Goal: Register for event/course

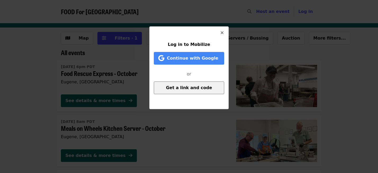
click at [195, 90] on span "Get a link and code" at bounding box center [189, 87] width 46 height 5
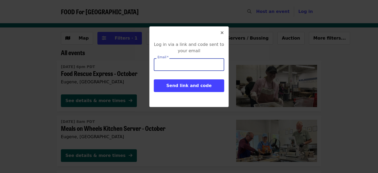
click at [184, 65] on input "Email   *" at bounding box center [189, 64] width 70 height 13
type input "**********"
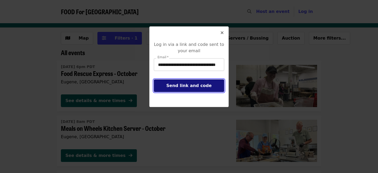
click at [154, 80] on button "Send link and code" at bounding box center [189, 86] width 70 height 13
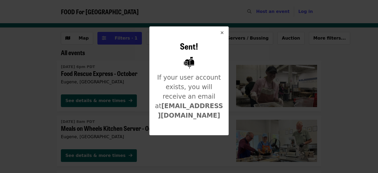
click at [222, 34] on icon "times icon" at bounding box center [221, 32] width 3 height 5
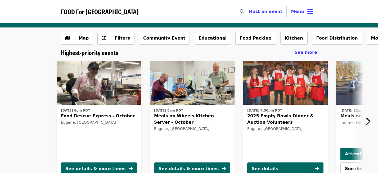
click at [366, 121] on icon "chevron-right icon" at bounding box center [367, 122] width 5 height 10
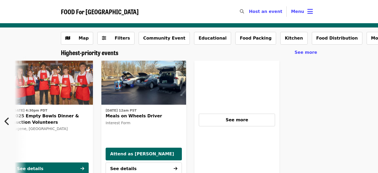
scroll to position [0, 235]
click at [7, 124] on icon "chevron-left icon" at bounding box center [6, 122] width 5 height 10
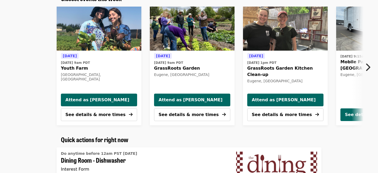
scroll to position [151, 0]
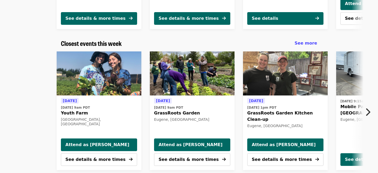
click at [369, 114] on icon "chevron-right icon" at bounding box center [367, 112] width 5 height 10
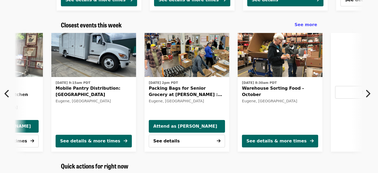
scroll to position [181, 0]
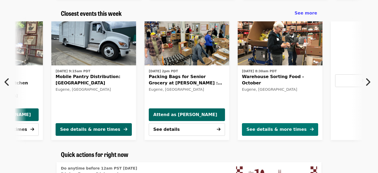
click at [275, 129] on div "See details & more times" at bounding box center [276, 130] width 60 height 6
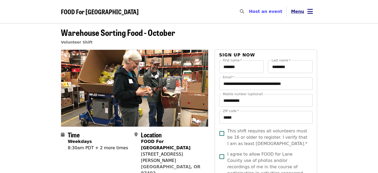
click at [306, 14] on button "Menu" at bounding box center [301, 11] width 30 height 13
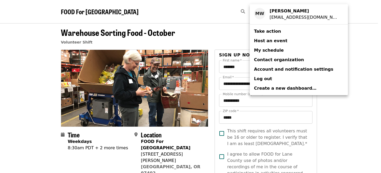
click at [281, 52] on link "My schedule" at bounding box center [299, 51] width 98 height 10
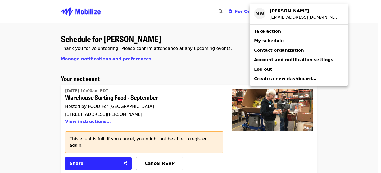
click at [39, 74] on div "Account menu" at bounding box center [190, 86] width 381 height 173
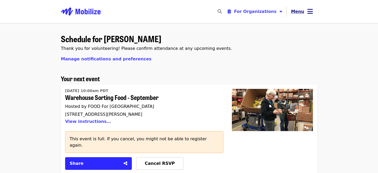
click at [303, 13] on span "Menu" at bounding box center [297, 11] width 13 height 5
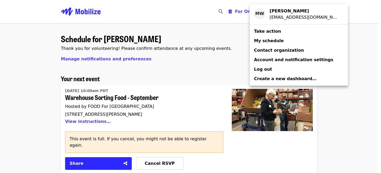
click at [219, 35] on div "Account menu" at bounding box center [190, 86] width 381 height 173
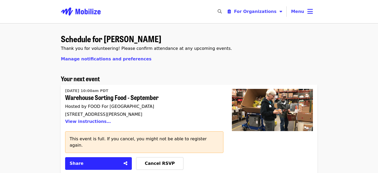
click at [82, 12] on img "Main navigation" at bounding box center [81, 11] width 40 height 17
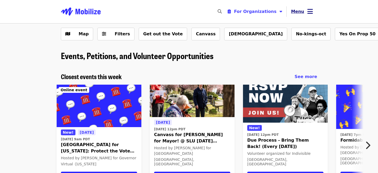
click at [306, 14] on button "Menu" at bounding box center [301, 11] width 30 height 13
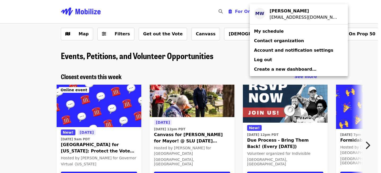
click at [293, 13] on strong "Michael Williams" at bounding box center [288, 10] width 39 height 5
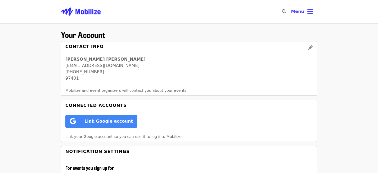
click at [285, 11] on icon "search icon" at bounding box center [284, 11] width 4 height 5
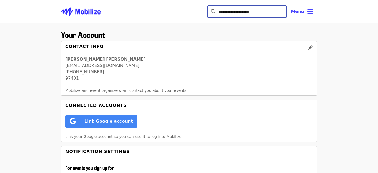
type input "**********"
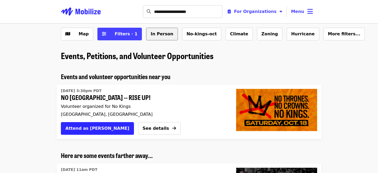
click at [152, 32] on button "In Person" at bounding box center [161, 34] width 31 height 13
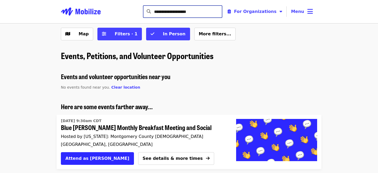
click at [207, 12] on input "**********" at bounding box center [188, 11] width 68 height 13
drag, startPoint x: 211, startPoint y: 12, endPoint x: 157, endPoint y: 13, distance: 53.9
click at [157, 13] on input "**********" at bounding box center [188, 11] width 68 height 13
type input "**********"
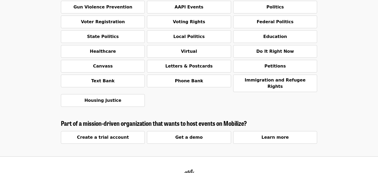
scroll to position [1086, 0]
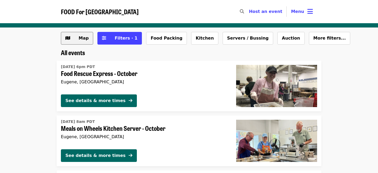
click at [86, 40] on span "Map" at bounding box center [84, 38] width 10 height 5
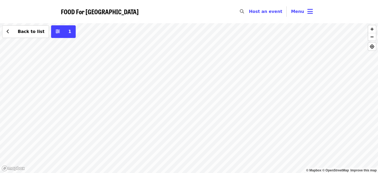
click at [6, 59] on div "Back to list 1" at bounding box center [189, 98] width 378 height 150
click at [186, 101] on div "Back to list 1" at bounding box center [189, 98] width 378 height 150
click at [186, 100] on div "Back to list 1" at bounding box center [189, 98] width 378 height 150
click at [25, 33] on span "Back to list" at bounding box center [31, 31] width 27 height 5
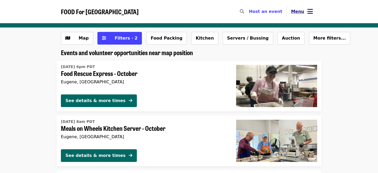
click at [306, 12] on button "Menu" at bounding box center [301, 11] width 30 height 13
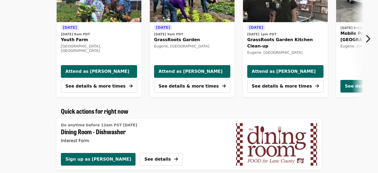
scroll to position [211, 0]
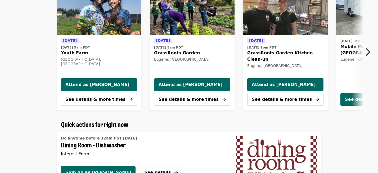
click at [366, 51] on icon "chevron-right icon" at bounding box center [367, 52] width 5 height 10
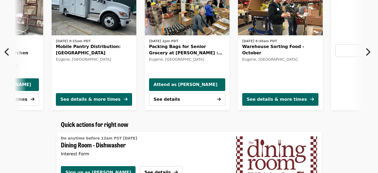
scroll to position [0, 284]
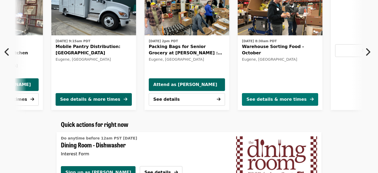
click at [287, 101] on div "See details & more times" at bounding box center [276, 100] width 60 height 6
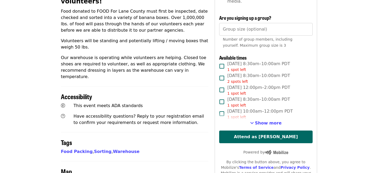
scroll to position [241, 0]
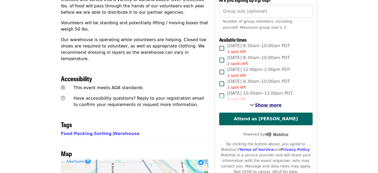
click at [270, 103] on span "Show more" at bounding box center [268, 105] width 27 height 5
